Goal: Find specific page/section: Find specific page/section

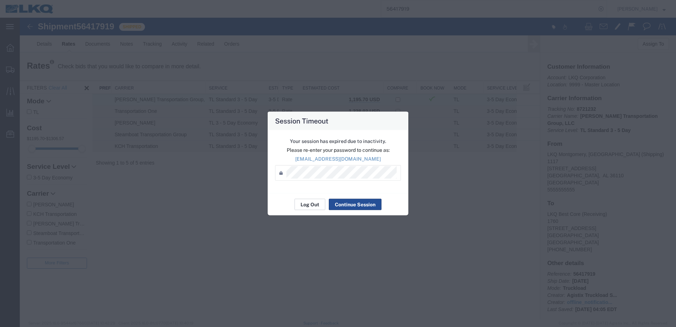
click at [313, 205] on button "Log Out" at bounding box center [310, 204] width 31 height 11
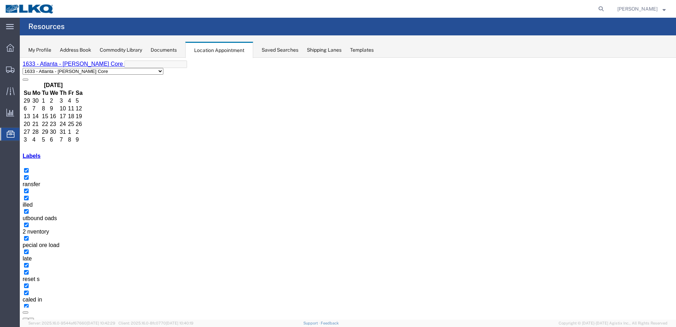
select select "28712"
